Goal: Find contact information: Find contact information

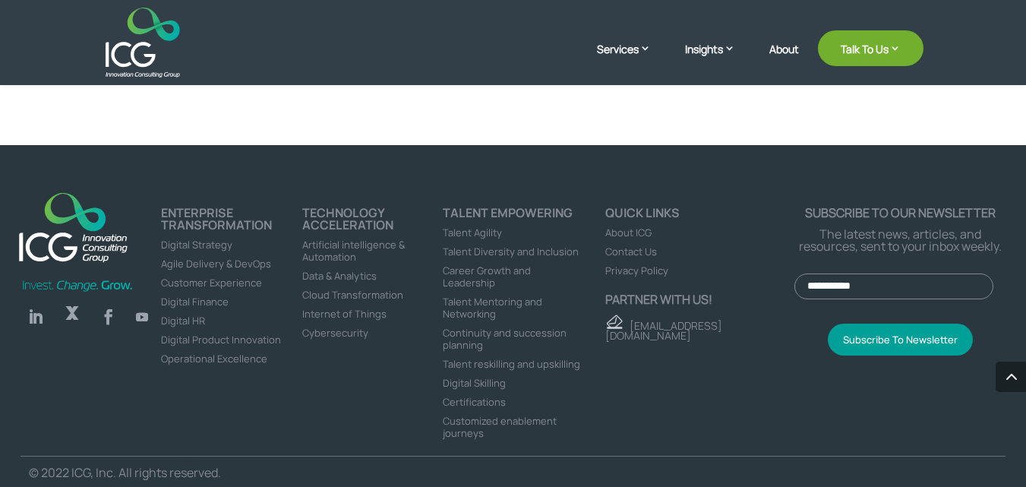
scroll to position [2190, 0]
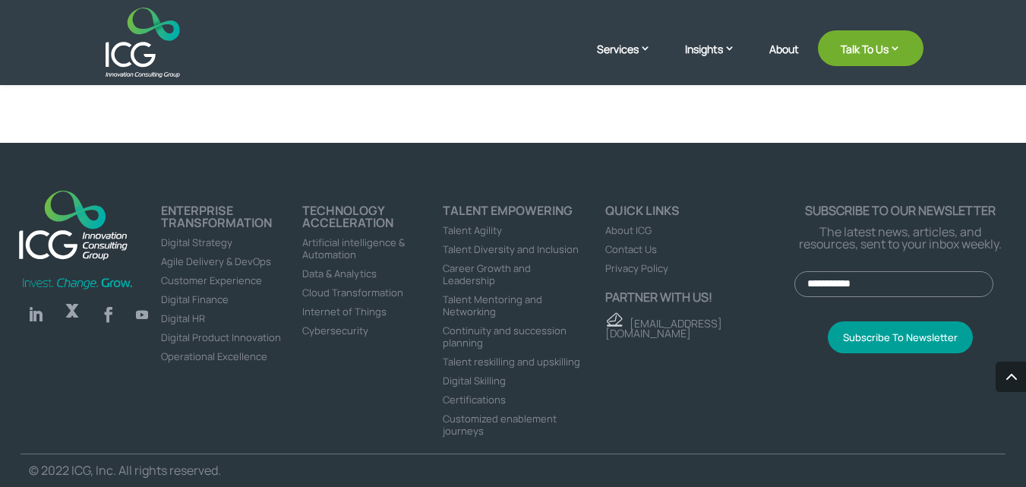
click at [629, 227] on span "About ICG" at bounding box center [628, 230] width 46 height 14
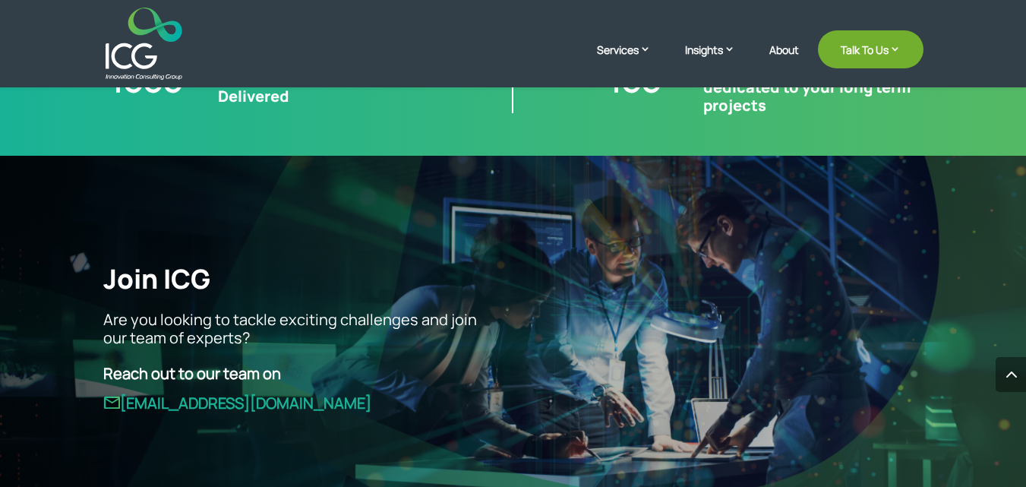
scroll to position [3367, 0]
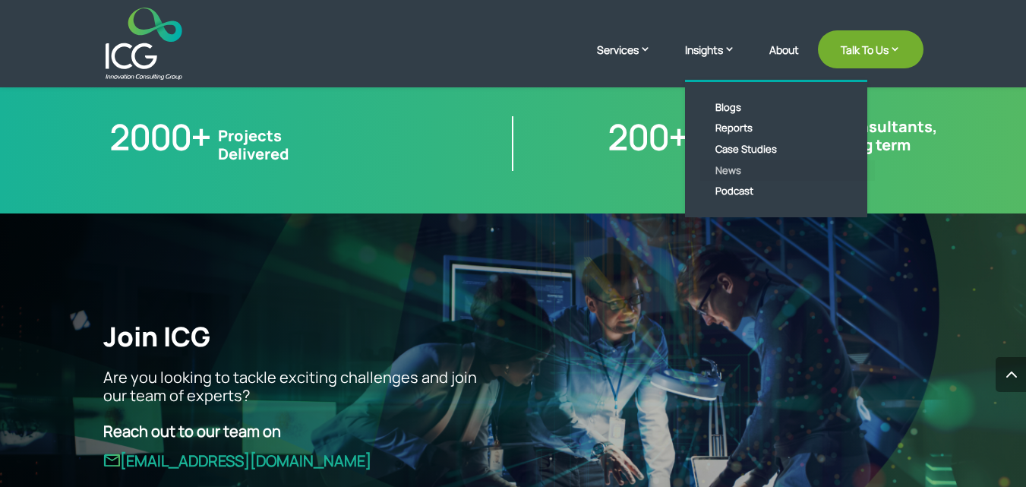
click at [724, 170] on link "News" at bounding box center [787, 170] width 175 height 21
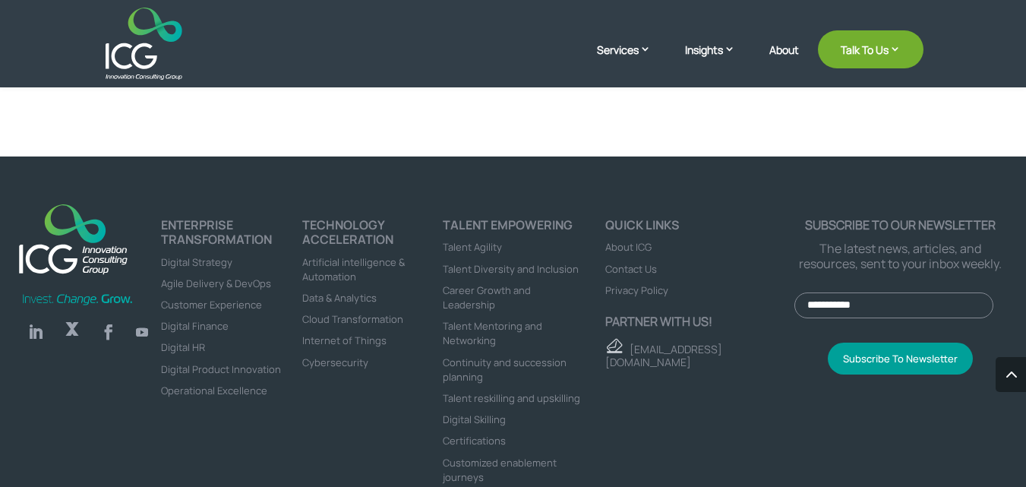
scroll to position [864, 0]
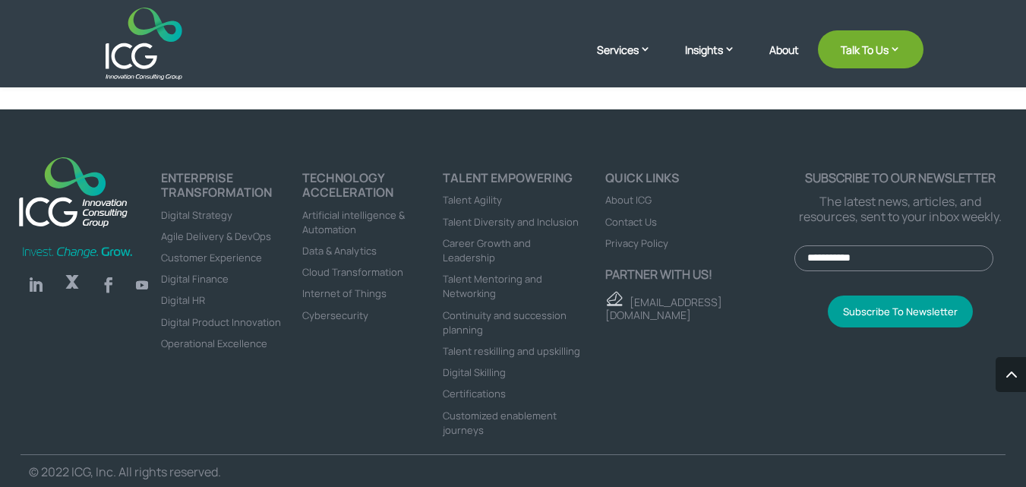
click at [631, 199] on span "About ICG" at bounding box center [628, 200] width 46 height 14
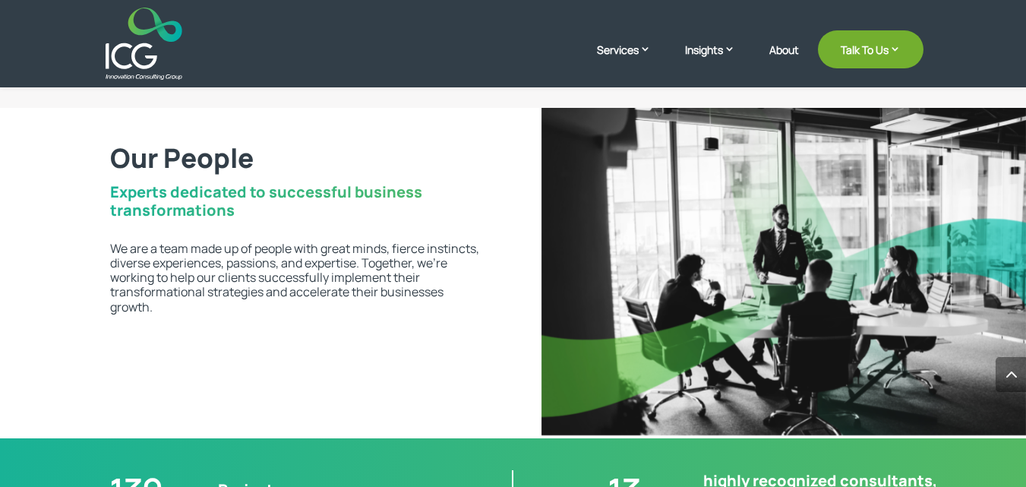
scroll to position [2304, 0]
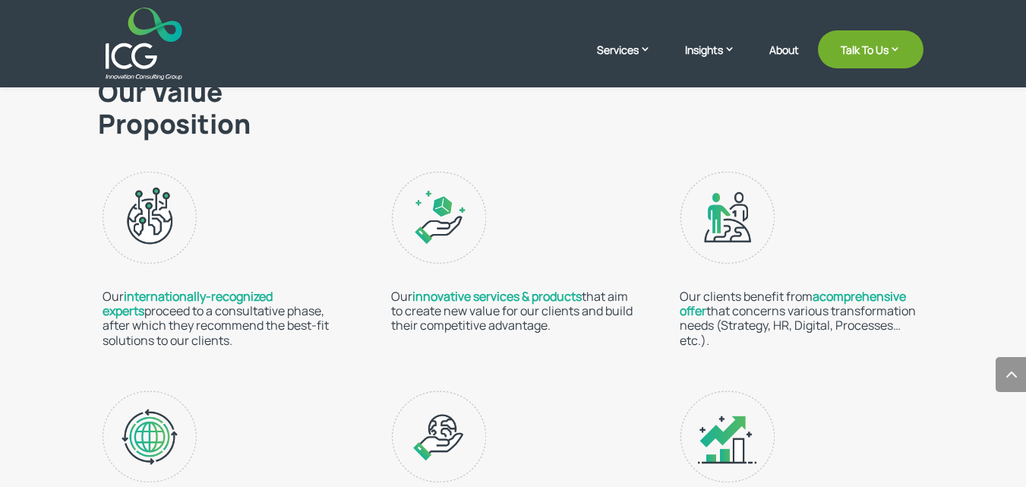
click at [242, 297] on span "internationally-recognized experts" at bounding box center [188, 303] width 170 height 31
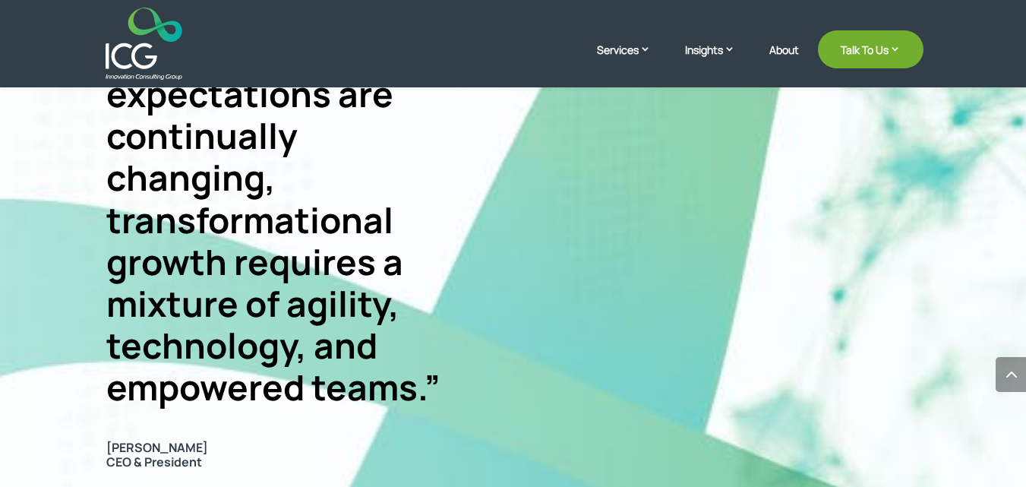
scroll to position [106, 0]
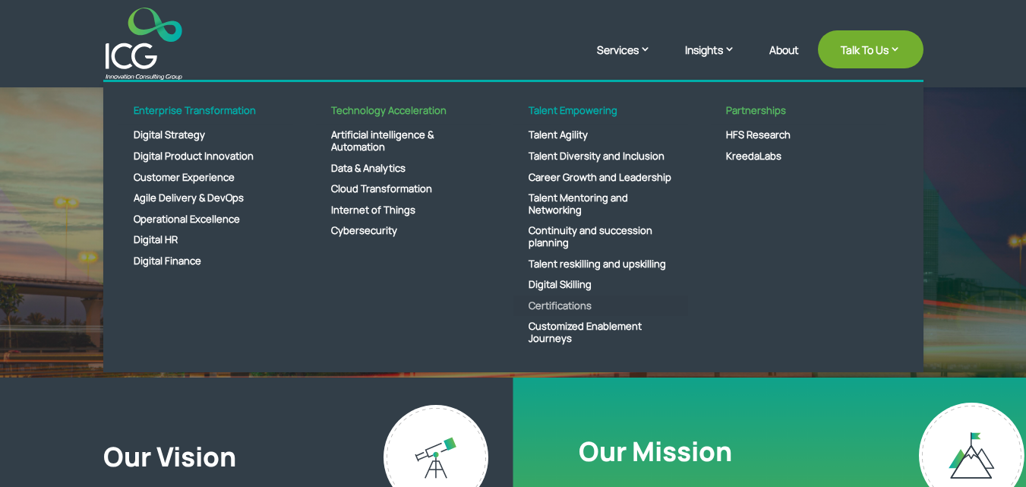
click at [567, 303] on link "Certifications" at bounding box center [600, 305] width 175 height 21
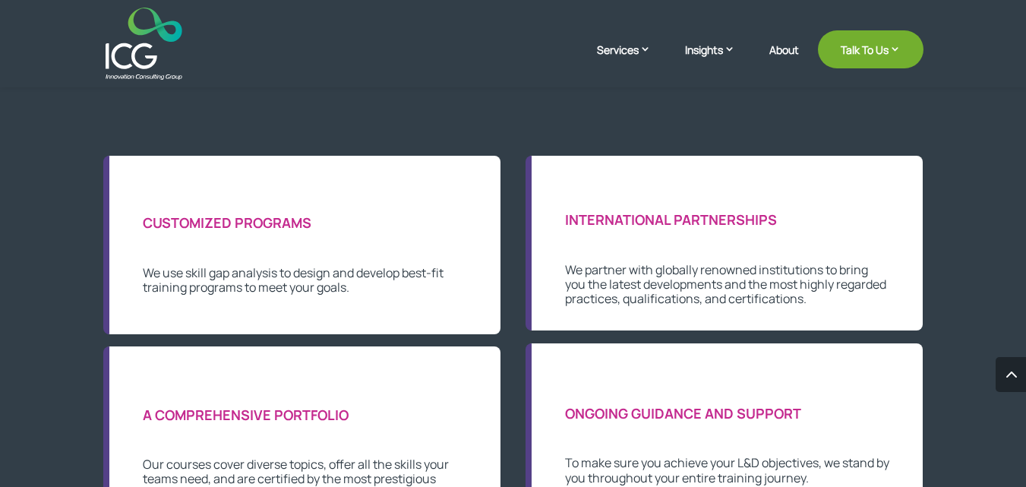
scroll to position [780, 0]
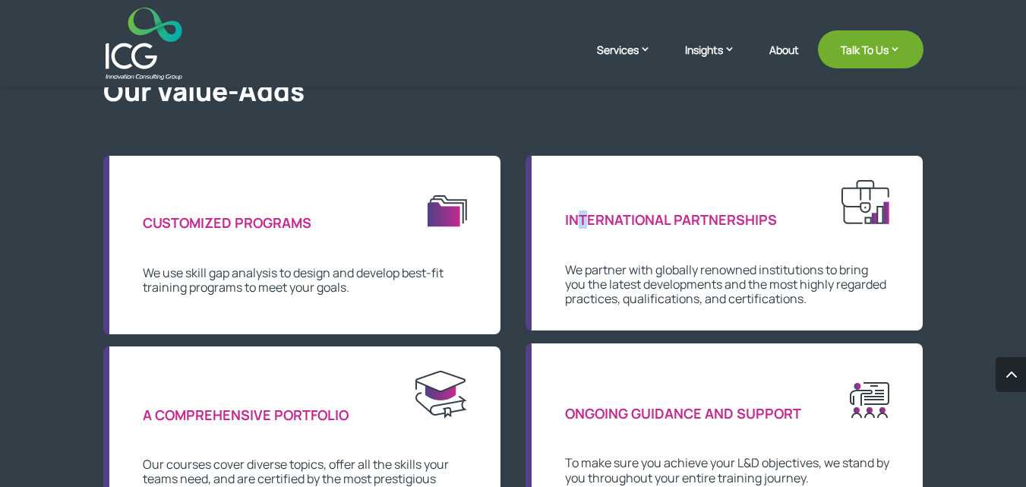
click at [583, 213] on span "INTERNATIONAL PARTNERSHIPS" at bounding box center [671, 219] width 212 height 18
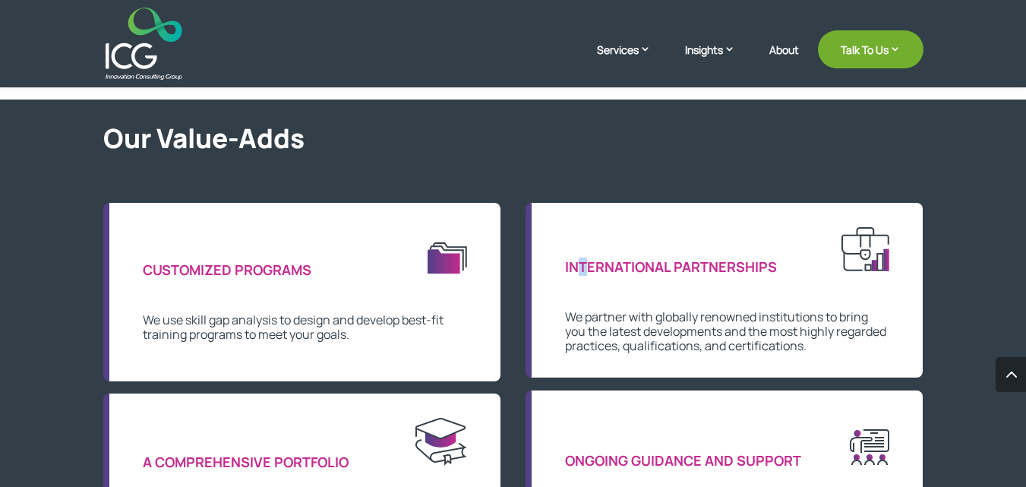
scroll to position [0, 0]
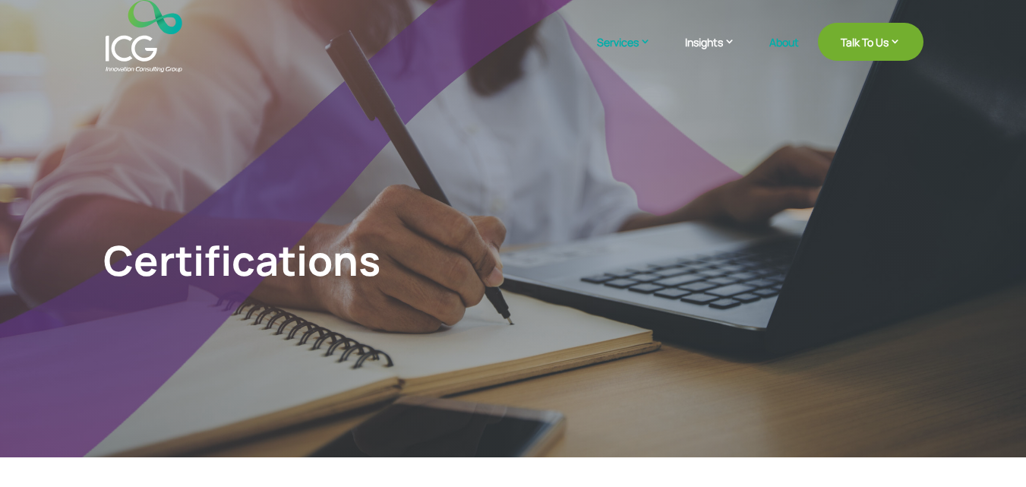
click at [786, 43] on link "About" at bounding box center [784, 54] width 30 height 36
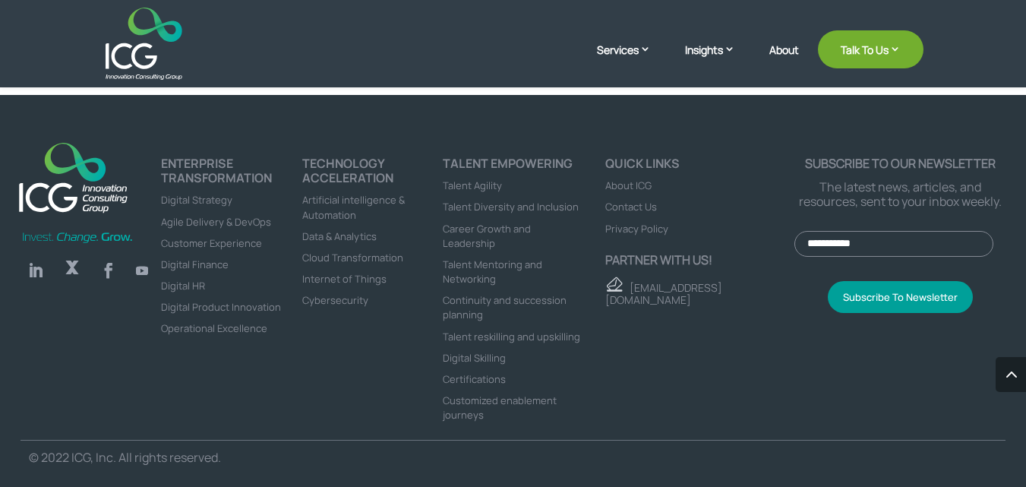
scroll to position [4182, 0]
click at [639, 210] on span "Contact Us" at bounding box center [631, 207] width 52 height 14
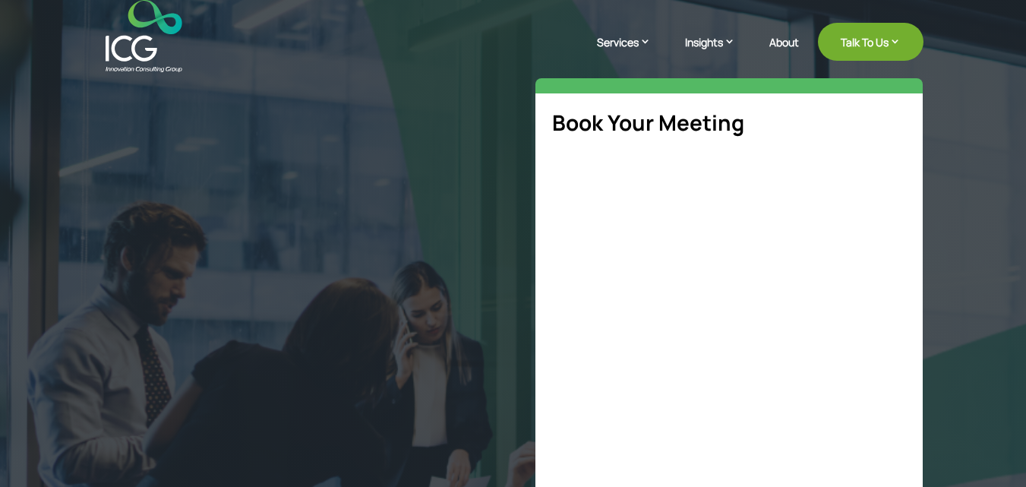
select select "**"
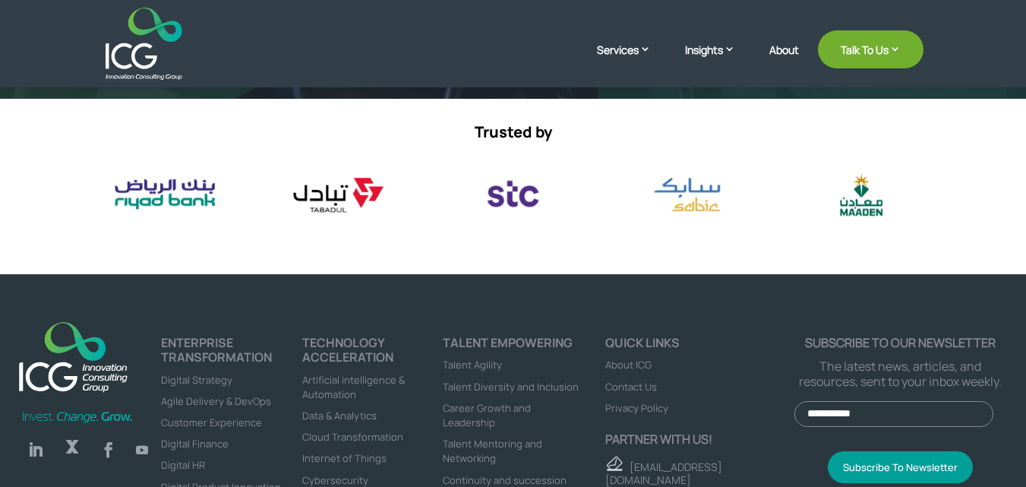
scroll to position [937, 0]
